Goal: Complete application form

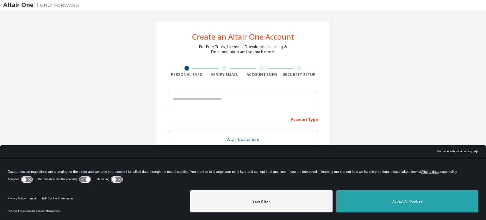
click at [374, 201] on button "Accept All Cookies" at bounding box center [408, 201] width 142 height 22
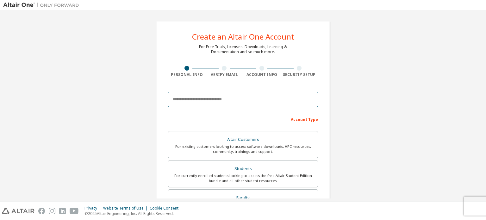
click at [232, 102] on input "email" at bounding box center [243, 99] width 150 height 15
type input "**********"
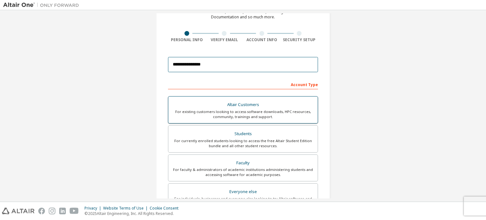
scroll to position [63, 0]
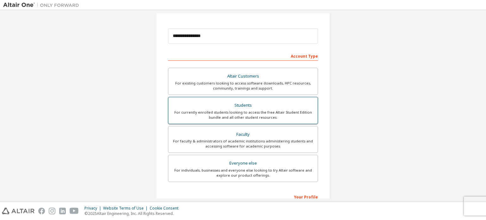
click at [278, 117] on div "For currently enrolled students looking to access the free Altair Student Editi…" at bounding box center [243, 115] width 142 height 10
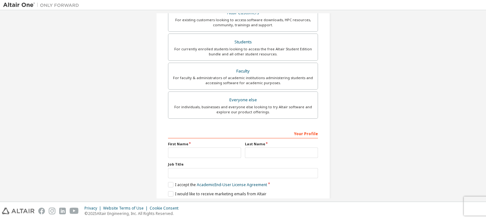
click at [219, 144] on label "First Name" at bounding box center [204, 144] width 73 height 5
click at [218, 148] on input "text" at bounding box center [204, 153] width 73 height 10
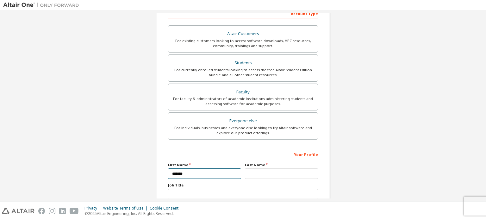
scroll to position [95, 0]
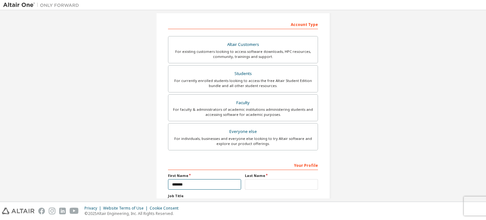
type input "*******"
click at [265, 182] on input "text" at bounding box center [281, 184] width 73 height 10
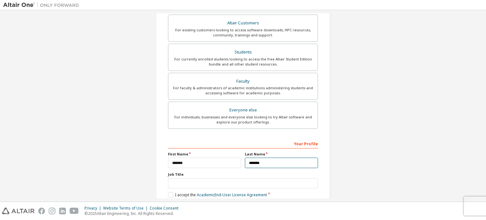
scroll to position [149, 0]
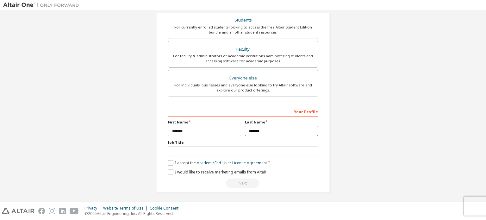
type input "*******"
click at [172, 163] on label "I accept the Academic End-User License Agreement" at bounding box center [217, 162] width 99 height 5
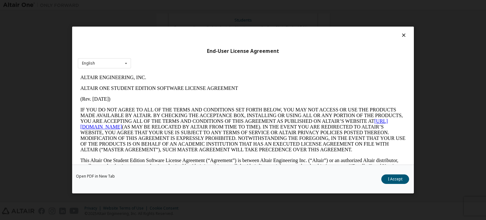
scroll to position [0, 0]
click at [402, 34] on icon at bounding box center [404, 35] width 7 height 6
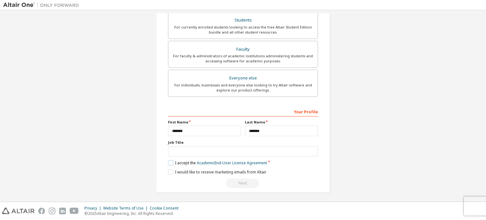
click at [169, 163] on label "I accept the Academic End-User License Agreement" at bounding box center [217, 162] width 99 height 5
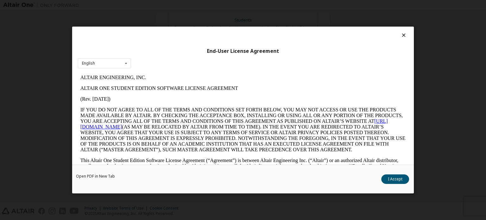
click at [402, 34] on icon at bounding box center [404, 35] width 7 height 6
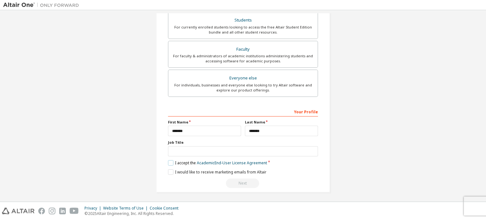
click at [168, 164] on label "I accept the Academic End-User License Agreement" at bounding box center [217, 162] width 99 height 5
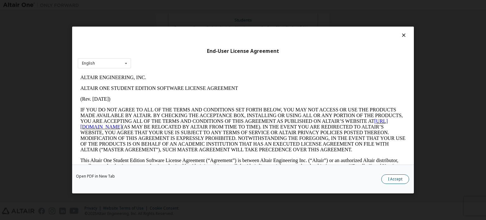
click at [398, 181] on button "I Accept" at bounding box center [396, 179] width 28 height 10
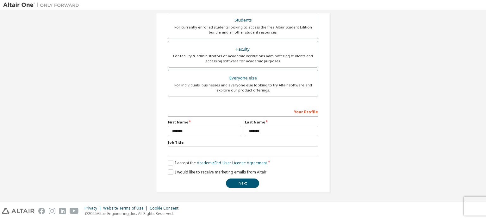
click at [165, 172] on div "**********" at bounding box center [243, 32] width 174 height 320
click at [168, 172] on label "I would like to receive marketing emails from Altair" at bounding box center [217, 171] width 98 height 5
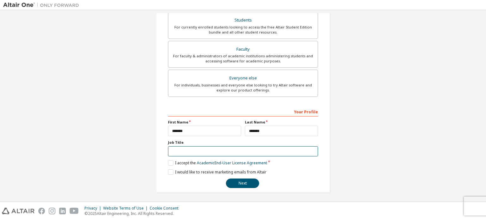
click at [184, 146] on input "text" at bounding box center [243, 151] width 150 height 10
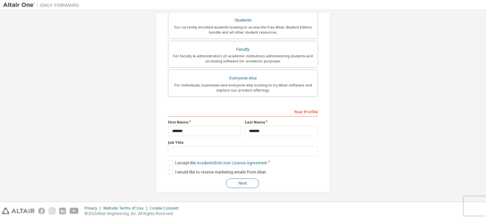
click at [233, 179] on button "Next" at bounding box center [242, 184] width 33 height 10
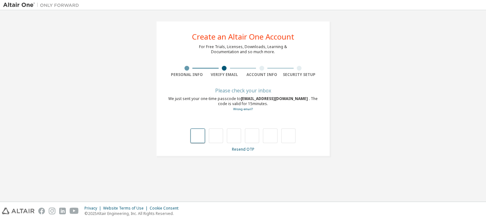
type input "*"
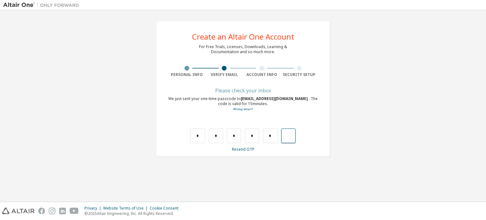
type input "*"
